Goal: Transaction & Acquisition: Purchase product/service

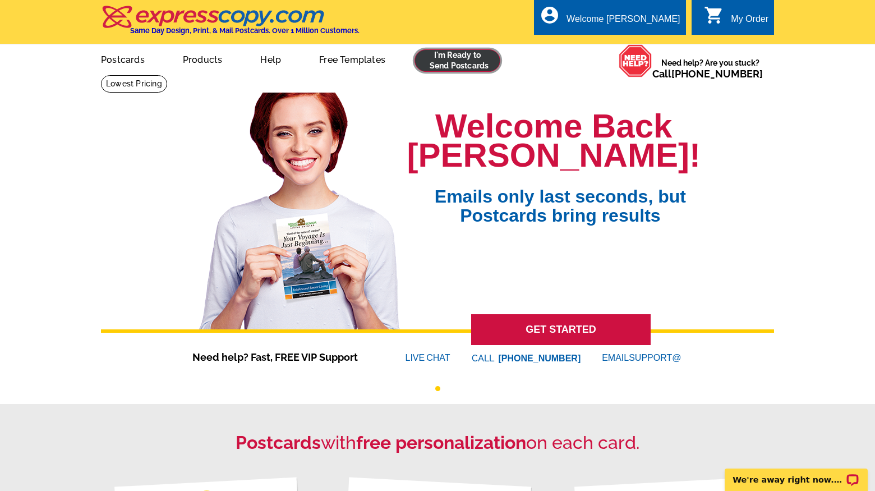
click at [436, 66] on link at bounding box center [458, 60] width 86 height 22
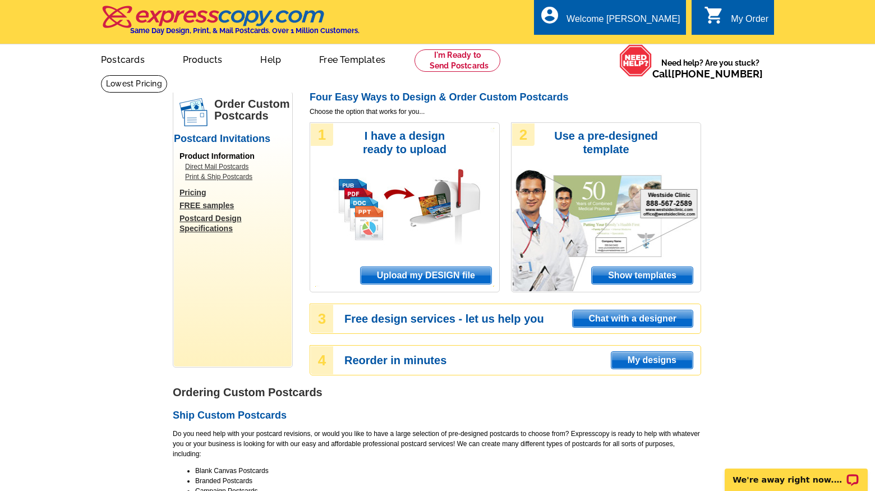
click at [415, 276] on span "Upload my DESIGN file" at bounding box center [426, 275] width 131 height 17
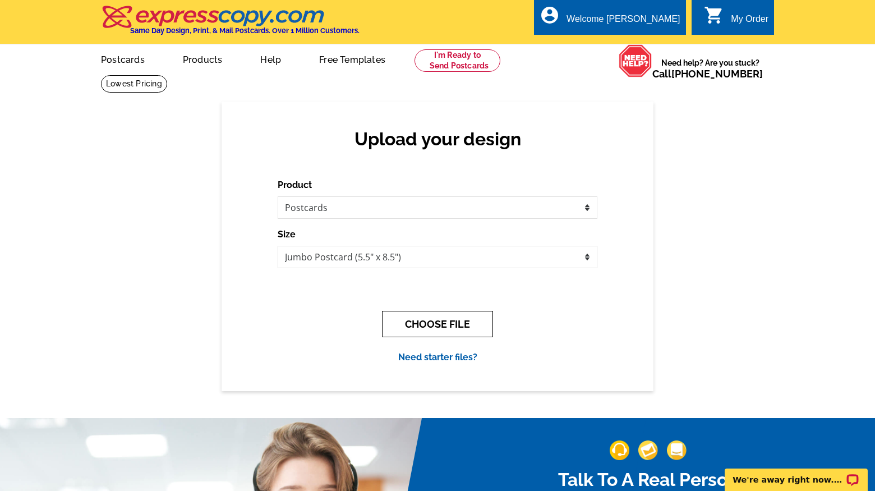
click at [431, 318] on button "CHOOSE FILE" at bounding box center [437, 324] width 111 height 26
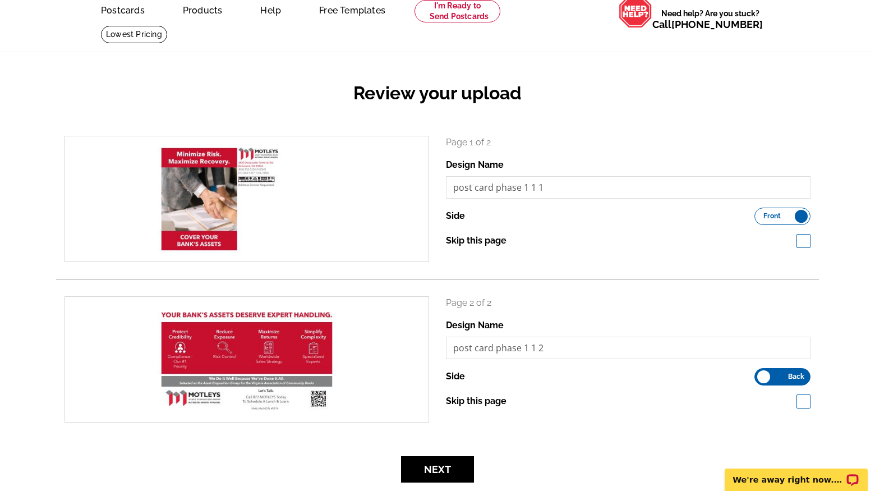
scroll to position [86, 0]
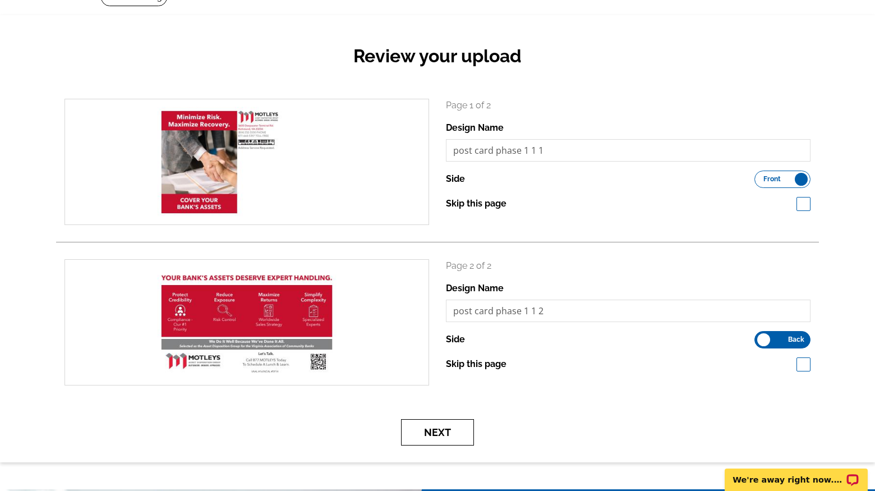
click at [431, 434] on button "Next" at bounding box center [437, 432] width 73 height 26
click at [433, 429] on button "Next" at bounding box center [437, 432] width 73 height 26
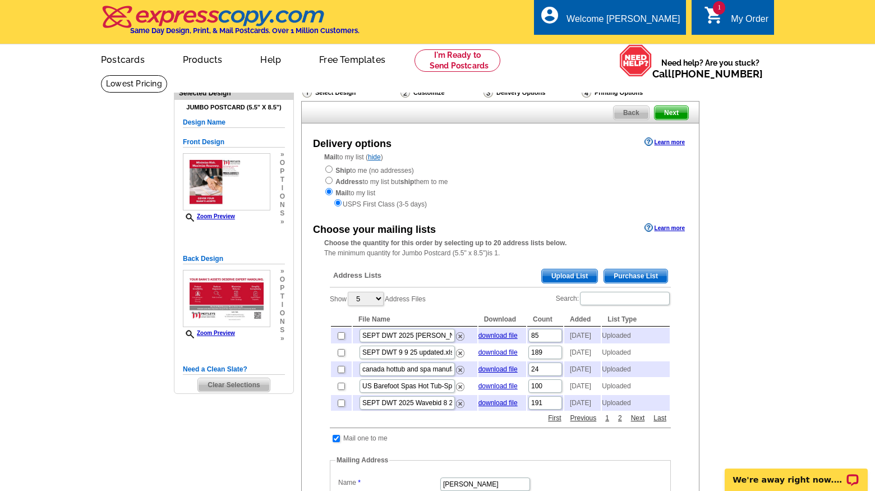
click at [563, 277] on span "Upload List" at bounding box center [570, 275] width 56 height 13
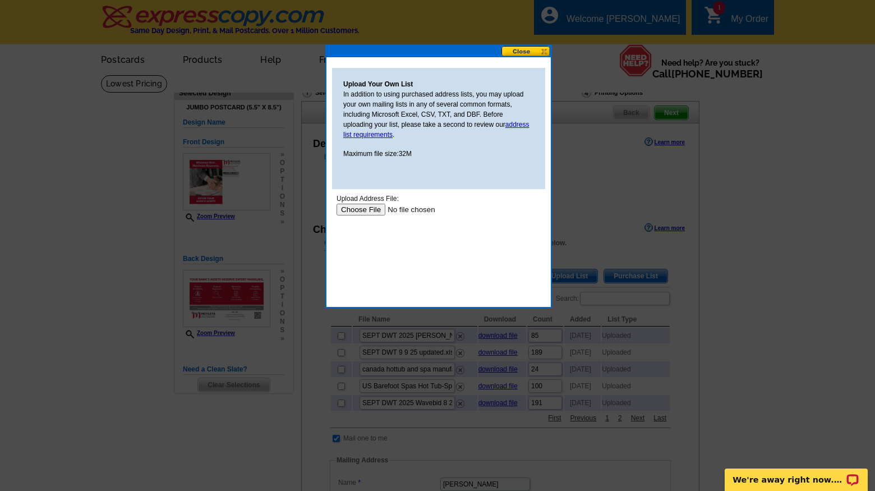
click at [367, 209] on input "file" at bounding box center [408, 210] width 142 height 12
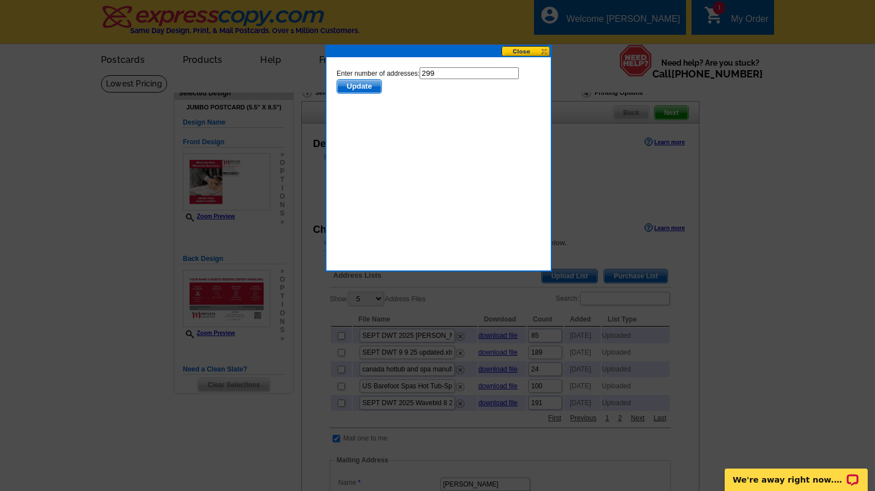
click at [360, 85] on span "Update" at bounding box center [359, 86] width 44 height 13
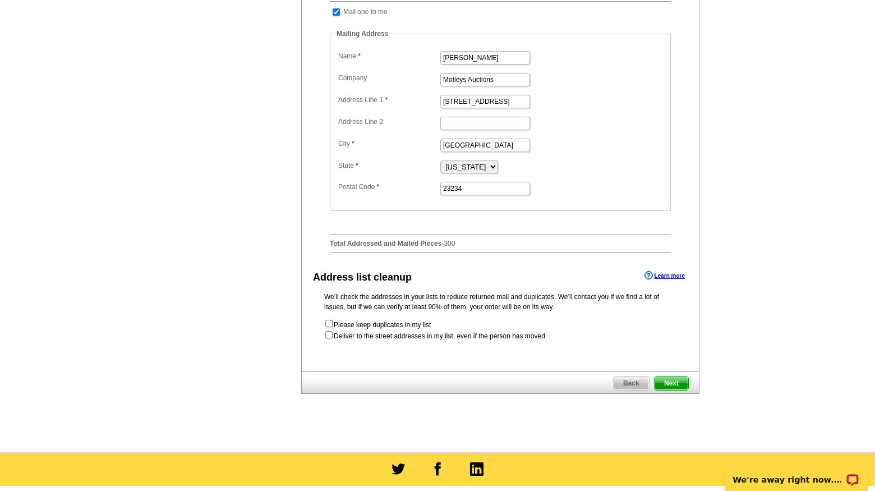
scroll to position [428, 0]
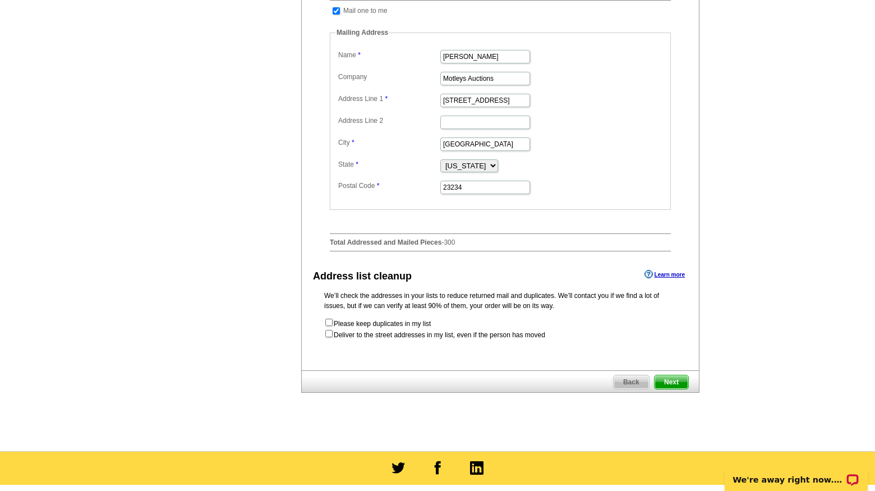
click at [679, 389] on span "Next" at bounding box center [672, 381] width 34 height 13
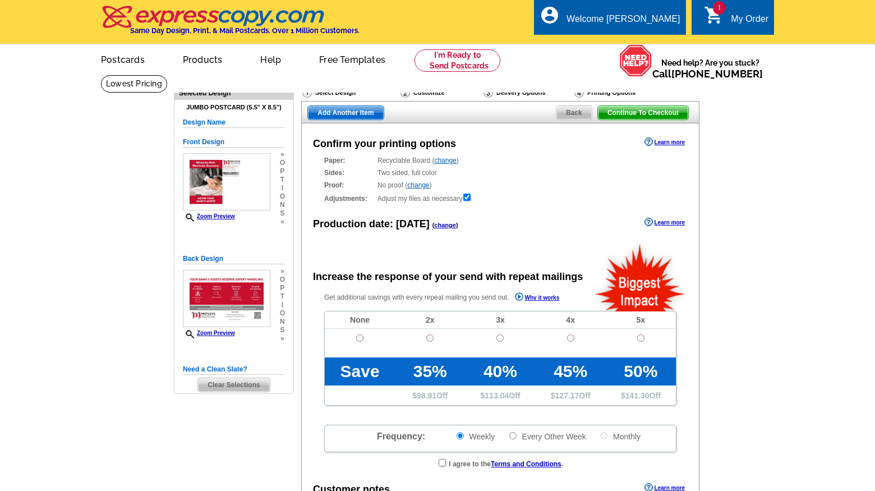
radio input "false"
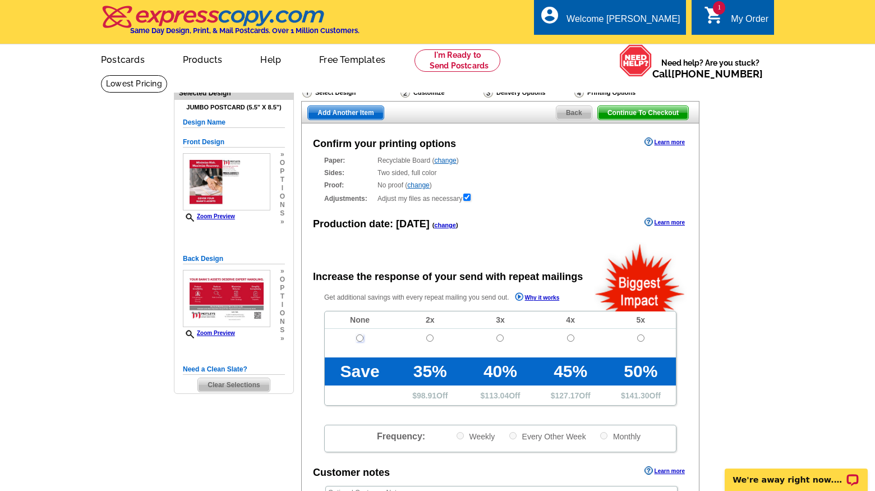
click at [359, 338] on input "radio" at bounding box center [359, 337] width 7 height 7
radio input "true"
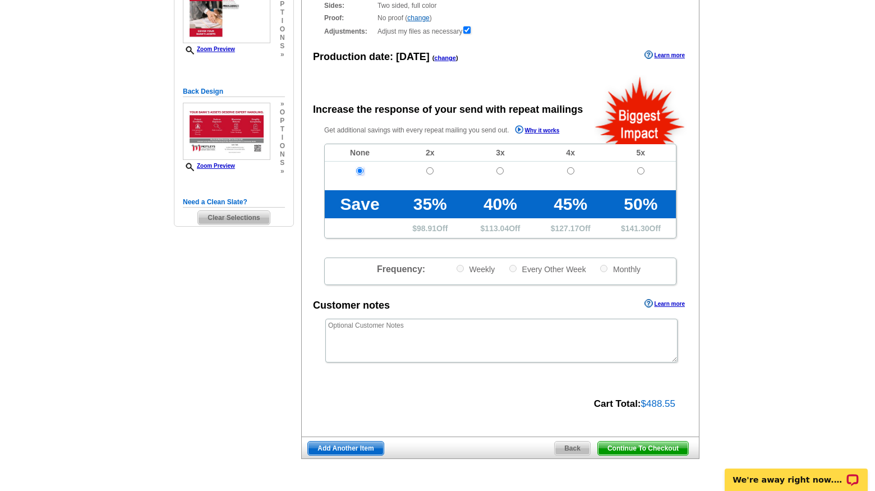
scroll to position [181, 0]
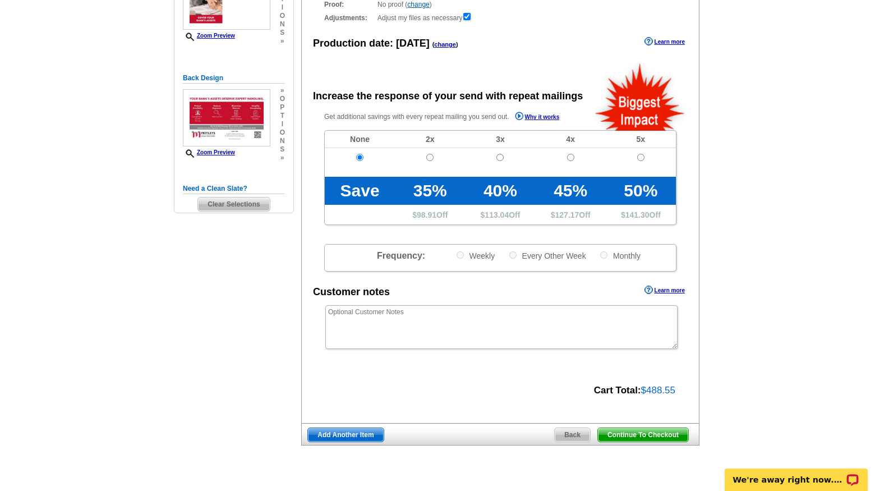
click at [656, 433] on span "Continue To Checkout" at bounding box center [643, 434] width 90 height 13
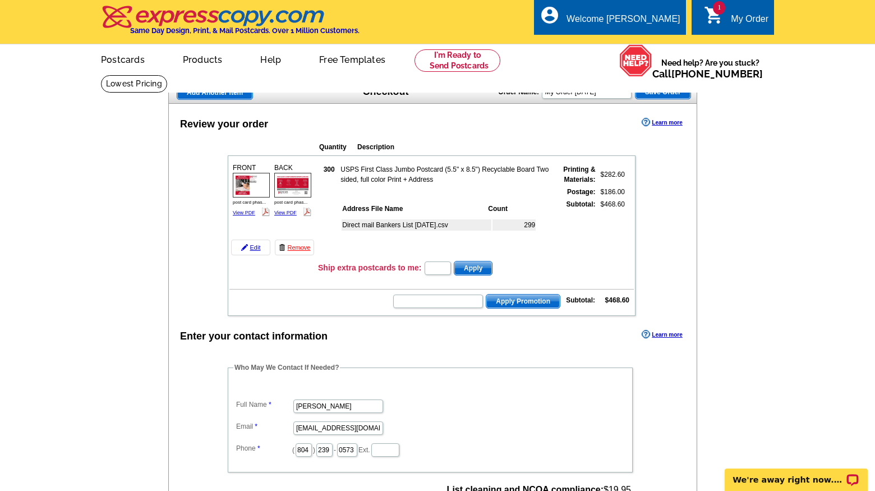
click at [756, 246] on main "Add Another Item Checkout Order Name: My Order [DATE] Save Order Review your or…" at bounding box center [437, 425] width 875 height 700
